Goal: Task Accomplishment & Management: Manage account settings

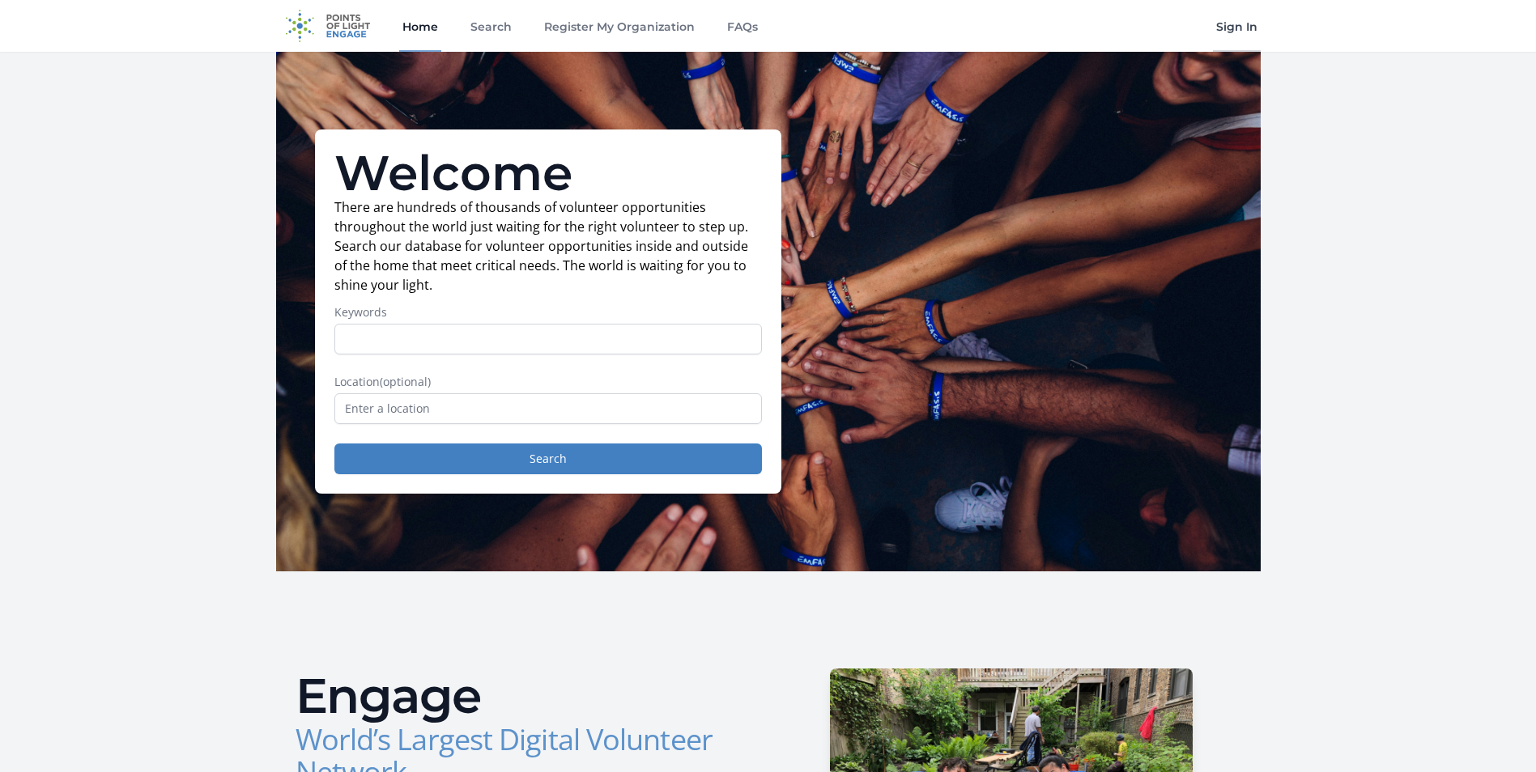
click at [733, 27] on link "Sign In" at bounding box center [1237, 26] width 48 height 52
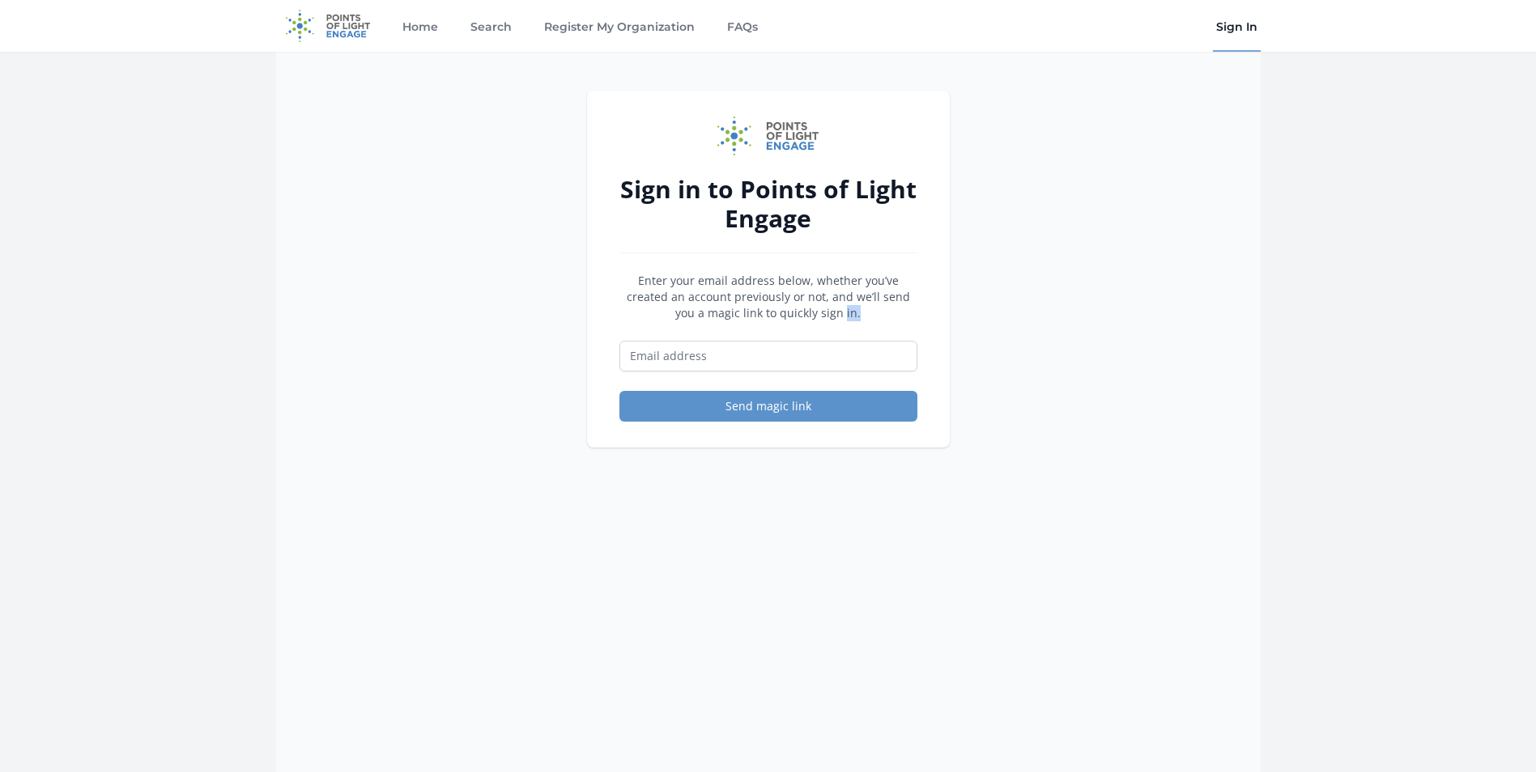
drag, startPoint x: 656, startPoint y: 318, endPoint x: 675, endPoint y: 332, distance: 23.2
click at [675, 332] on form "Enter your email address below, whether you’ve created an account previously or…" at bounding box center [768, 347] width 298 height 149
drag, startPoint x: 675, startPoint y: 332, endPoint x: 690, endPoint y: 358, distance: 30.1
click at [690, 358] on input "Email address" at bounding box center [768, 356] width 298 height 31
type input "[EMAIL_ADDRESS][DOMAIN_NAME]"
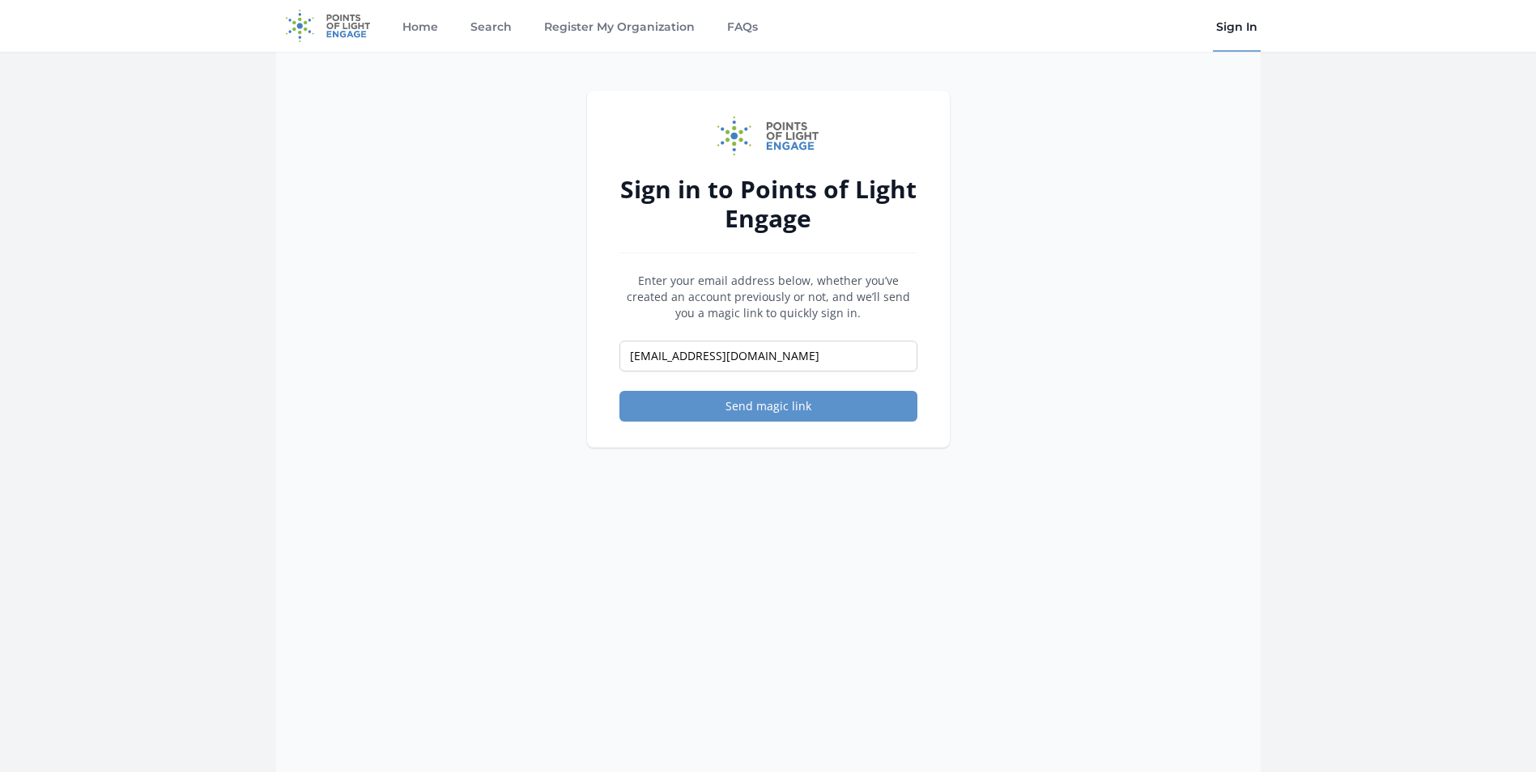
click at [794, 386] on form "Enter your email address below, whether you’ve created an account previously or…" at bounding box center [768, 347] width 298 height 149
click at [792, 418] on button "Send magic link" at bounding box center [768, 406] width 298 height 31
